Goal: Obtain resource: Download file/media

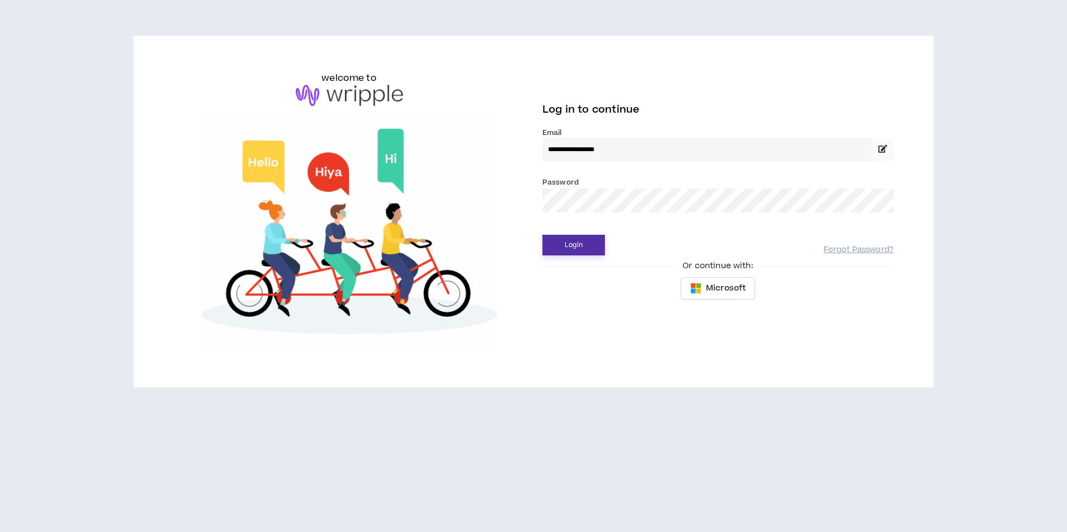
click at [587, 242] on button "Login" at bounding box center [574, 245] width 63 height 21
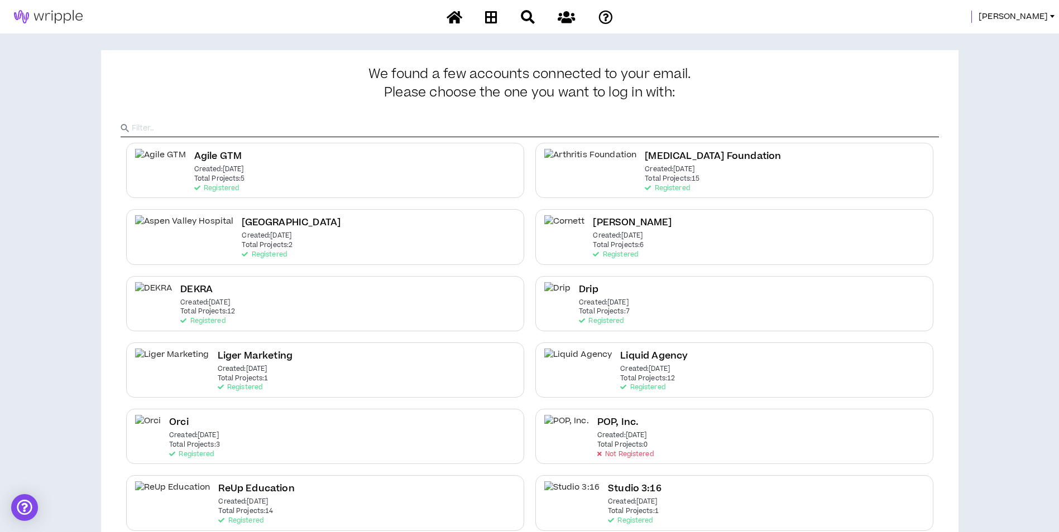
click at [1032, 12] on span "[PERSON_NAME]" at bounding box center [1012, 17] width 69 height 12
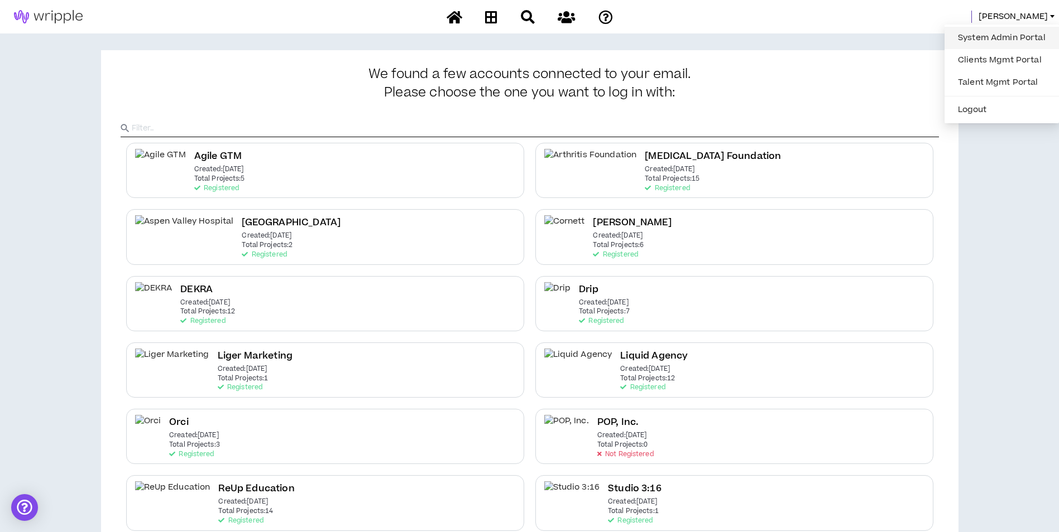
click at [1008, 40] on link "System Admin Portal" at bounding box center [1001, 38] width 101 height 17
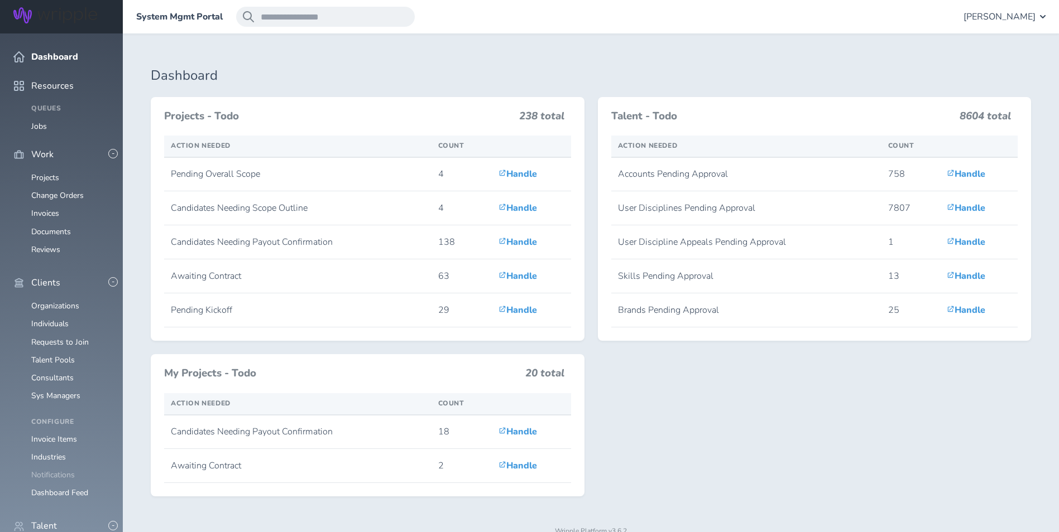
scroll to position [112, 0]
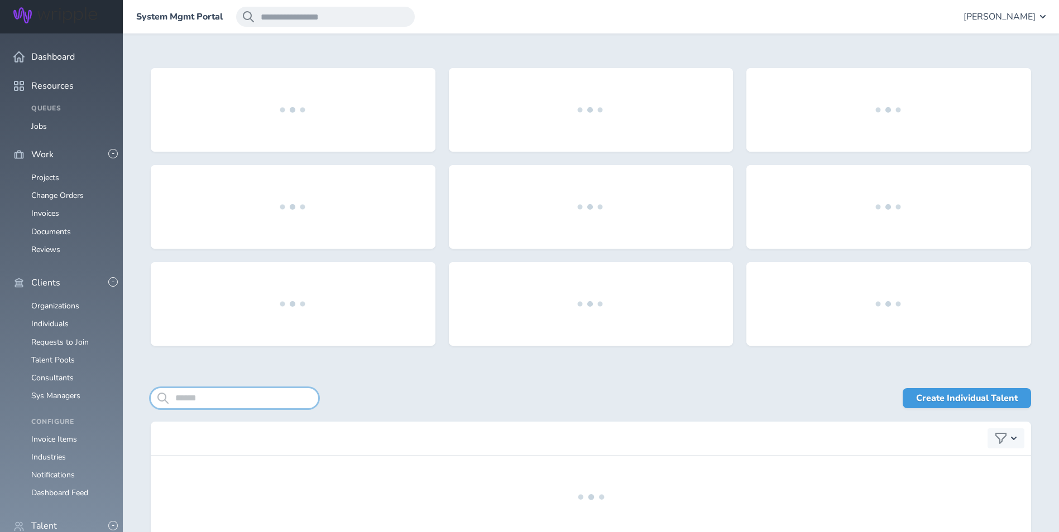
click at [255, 394] on input "search" at bounding box center [234, 398] width 167 height 20
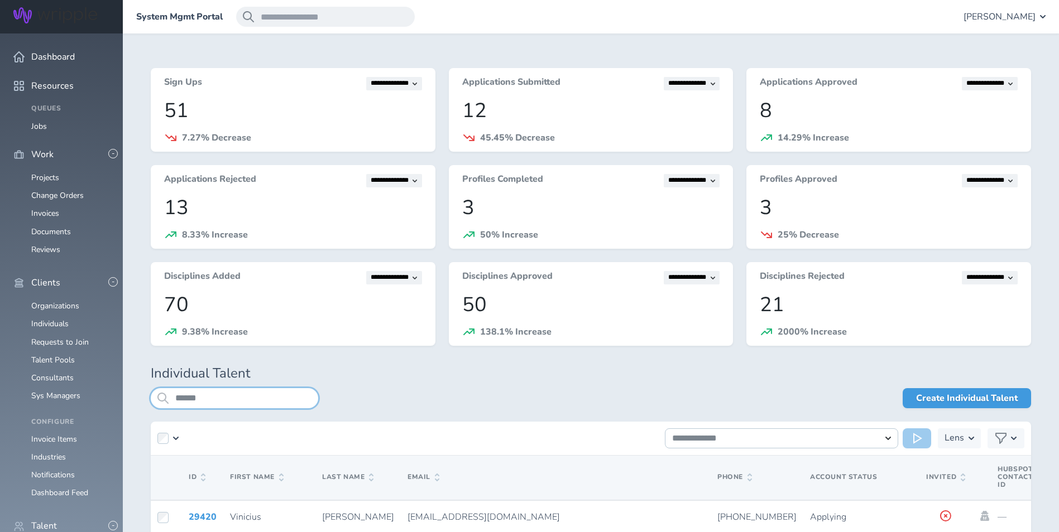
type input "******"
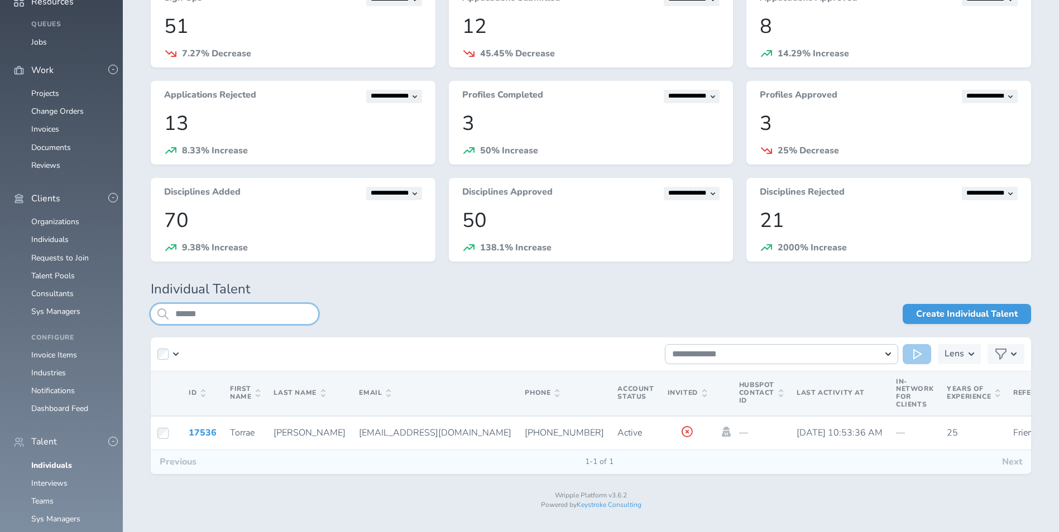
scroll to position [90, 0]
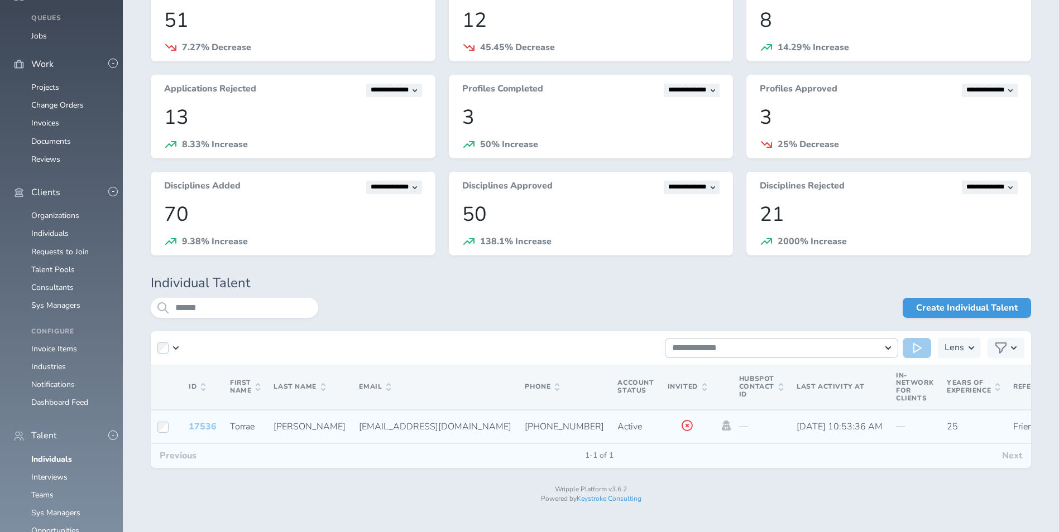
click at [197, 425] on link "17536" at bounding box center [203, 427] width 28 height 12
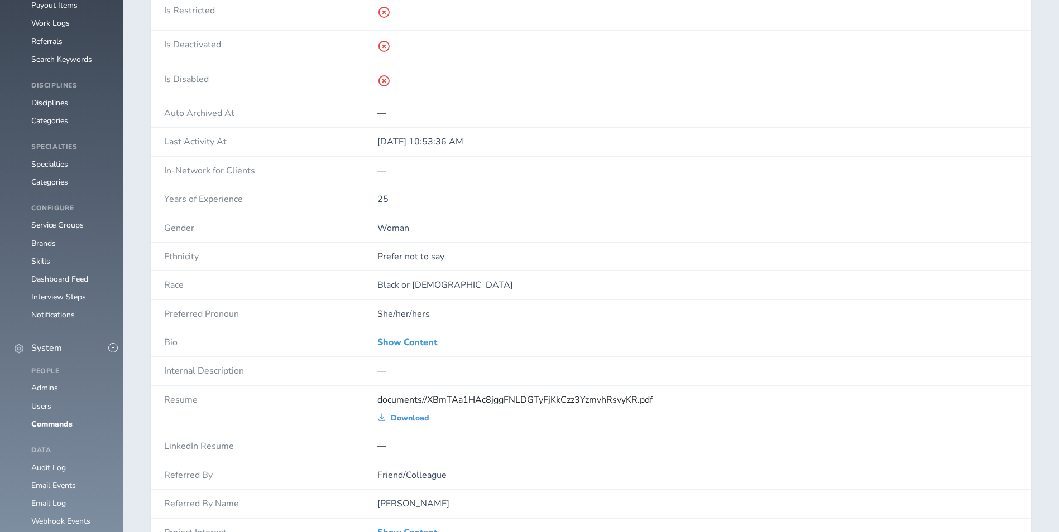
scroll to position [893, 0]
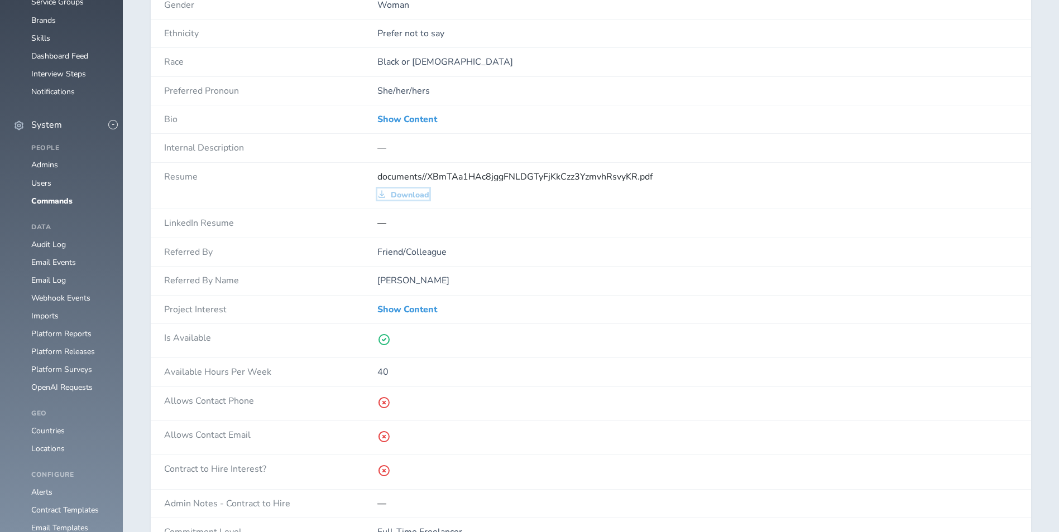
click at [419, 199] on span "Download" at bounding box center [410, 195] width 39 height 9
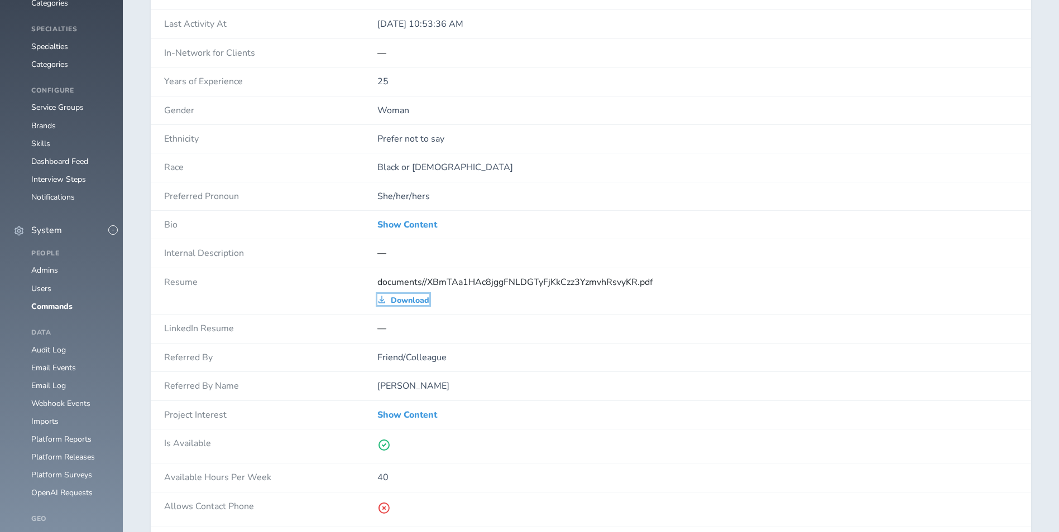
scroll to position [781, 0]
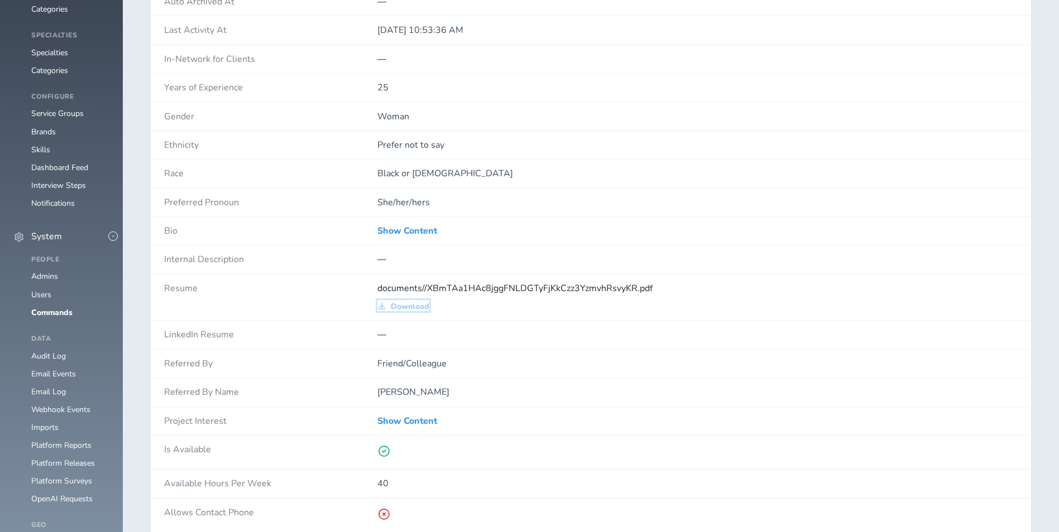
click at [411, 308] on span "Download" at bounding box center [410, 307] width 39 height 9
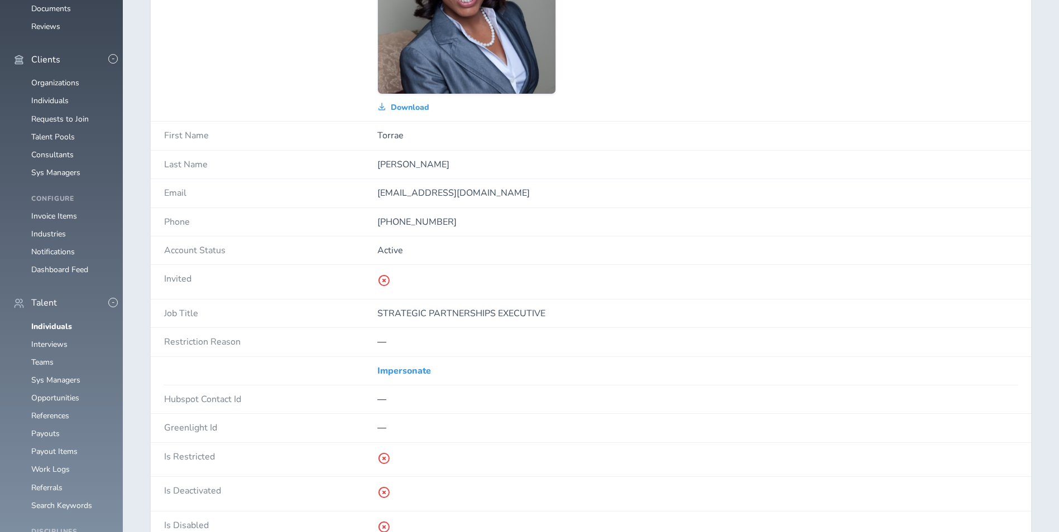
scroll to position [0, 0]
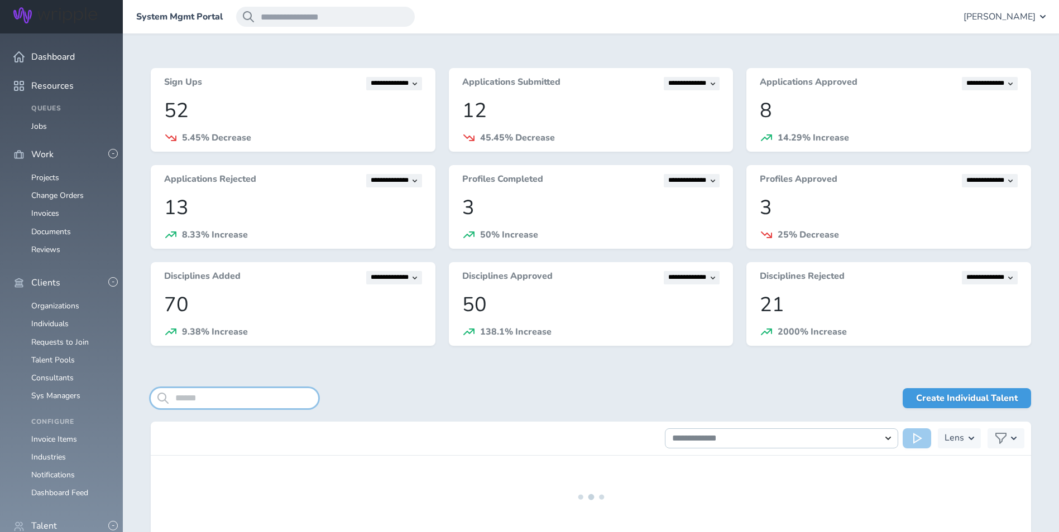
click at [260, 395] on input "search" at bounding box center [234, 398] width 167 height 20
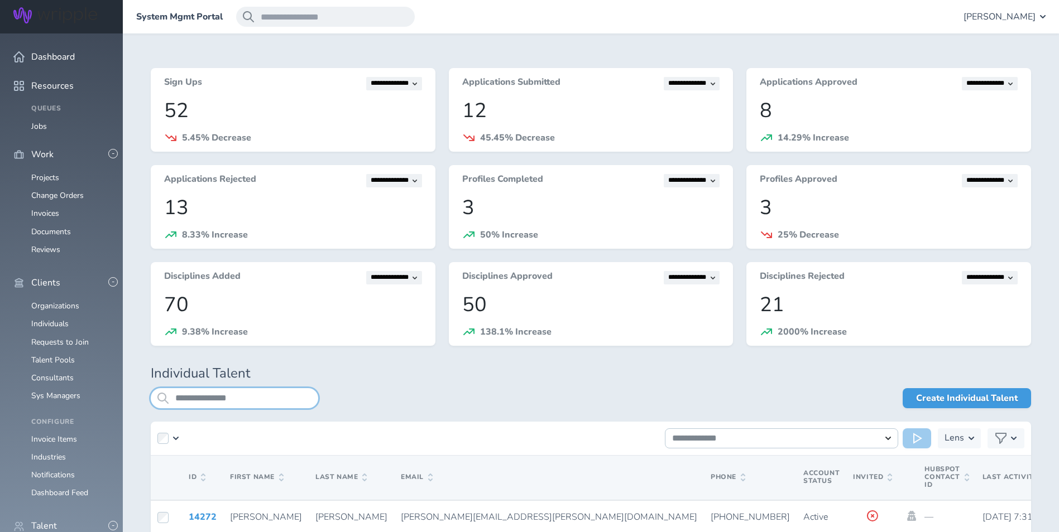
scroll to position [90, 0]
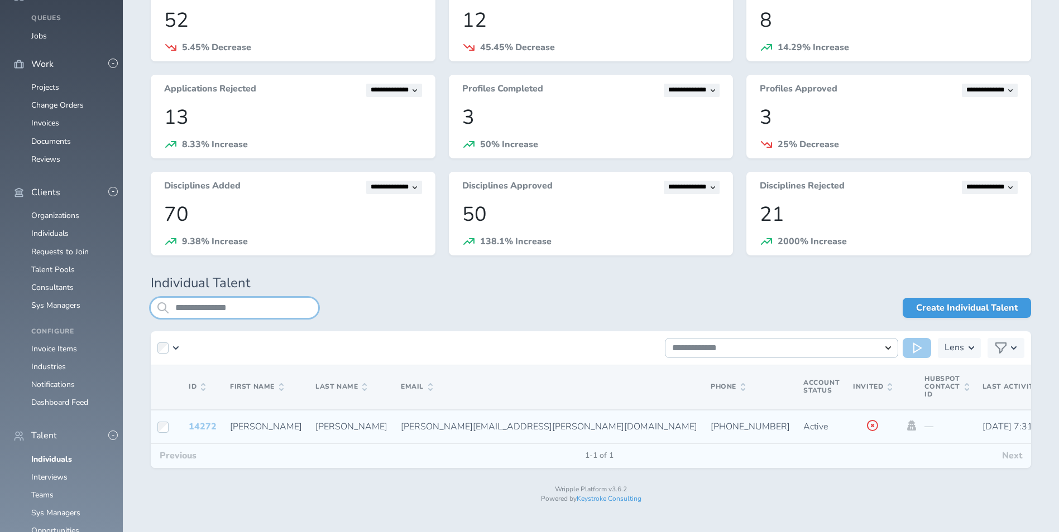
type input "**********"
click at [205, 425] on link "14272" at bounding box center [203, 427] width 28 height 12
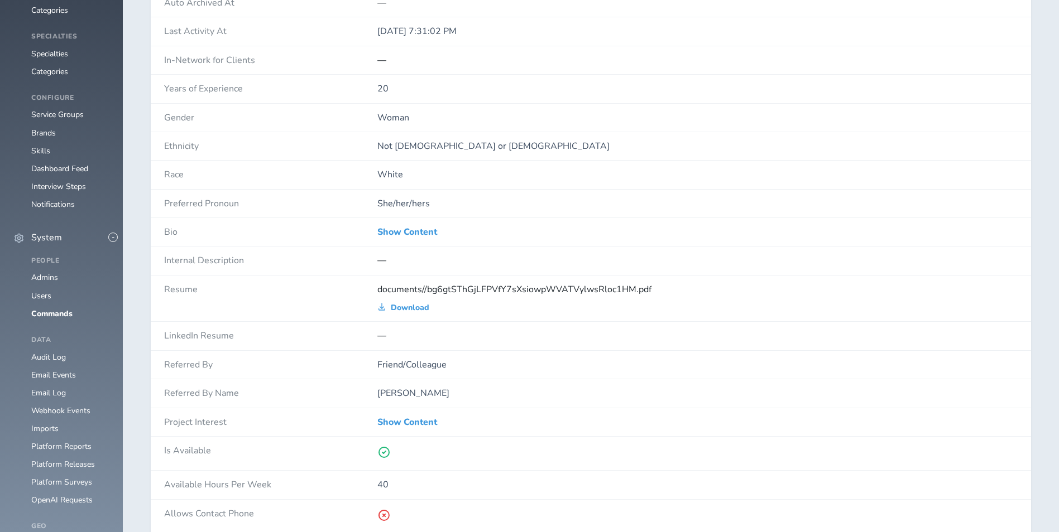
scroll to position [781, 0]
click at [412, 308] on span "Download" at bounding box center [410, 307] width 39 height 9
